Goal: Information Seeking & Learning: Learn about a topic

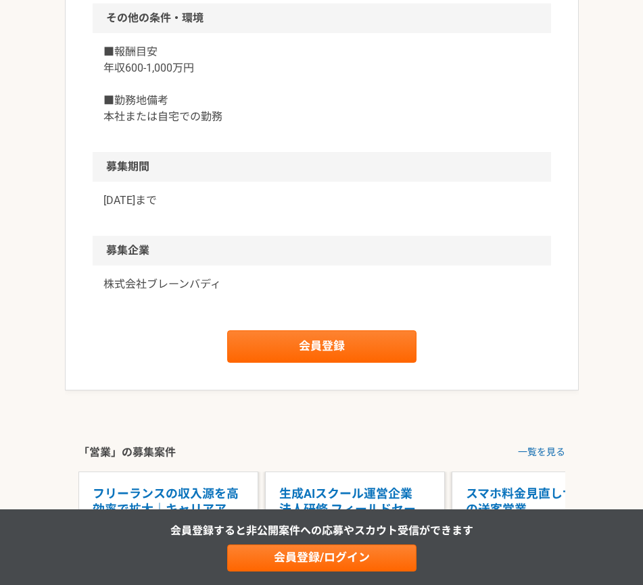
scroll to position [1571, 0]
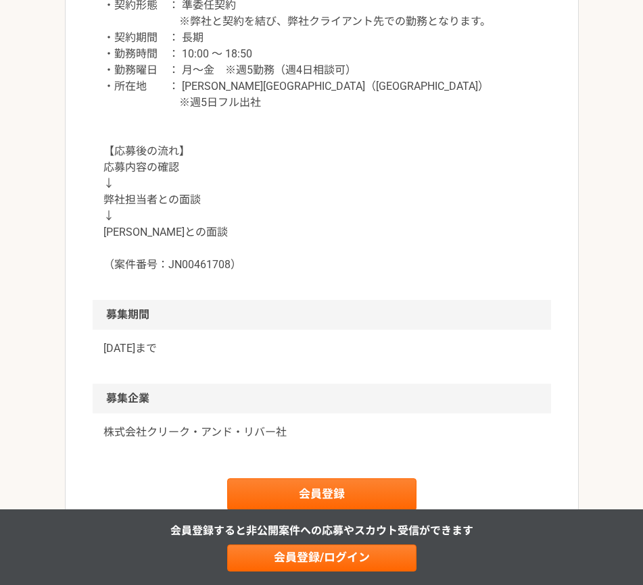
scroll to position [1329, 0]
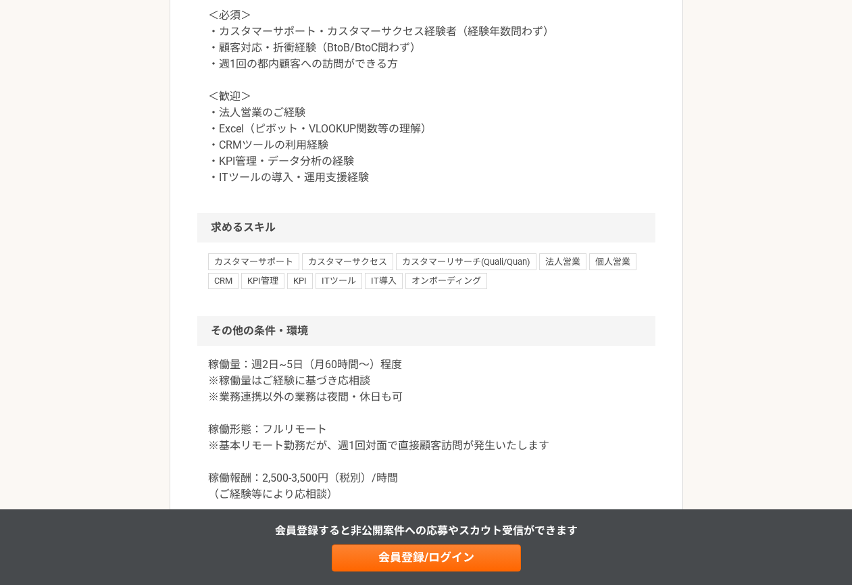
scroll to position [1413, 0]
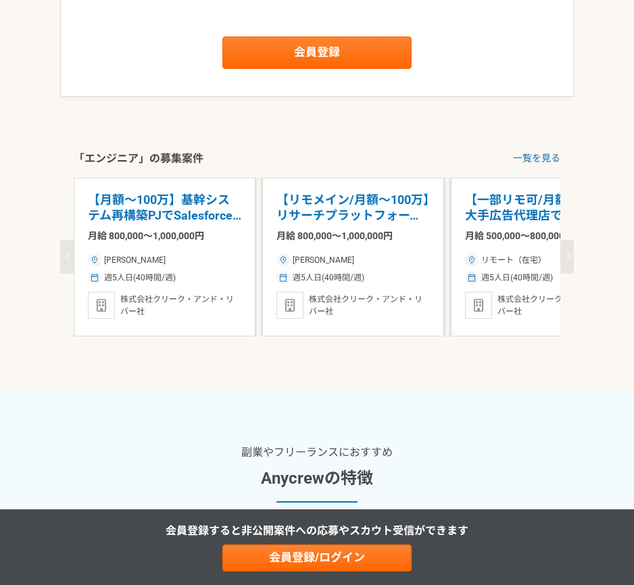
scroll to position [964, 0]
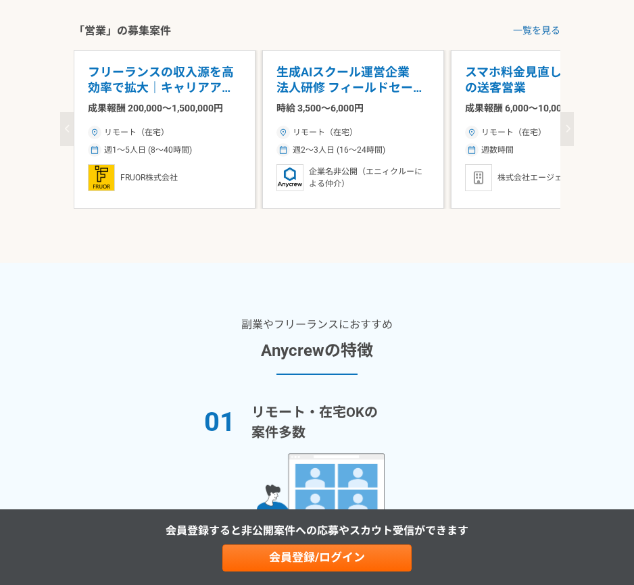
scroll to position [1158, 0]
